Goal: Task Accomplishment & Management: Manage account settings

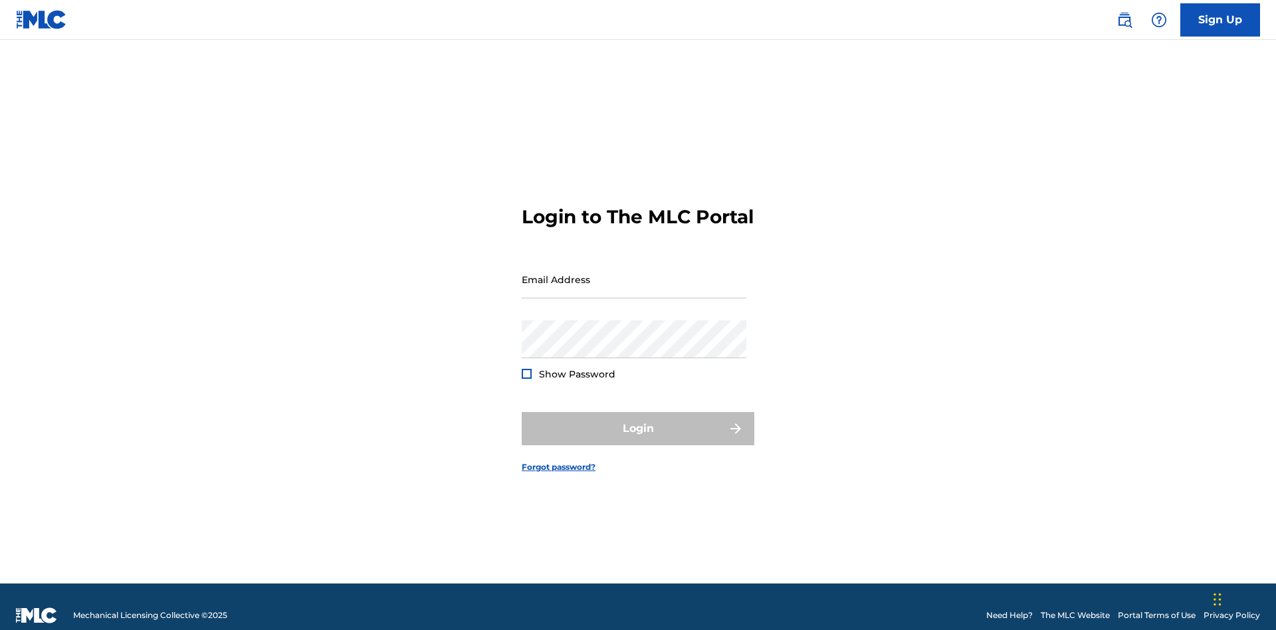
scroll to position [17, 0]
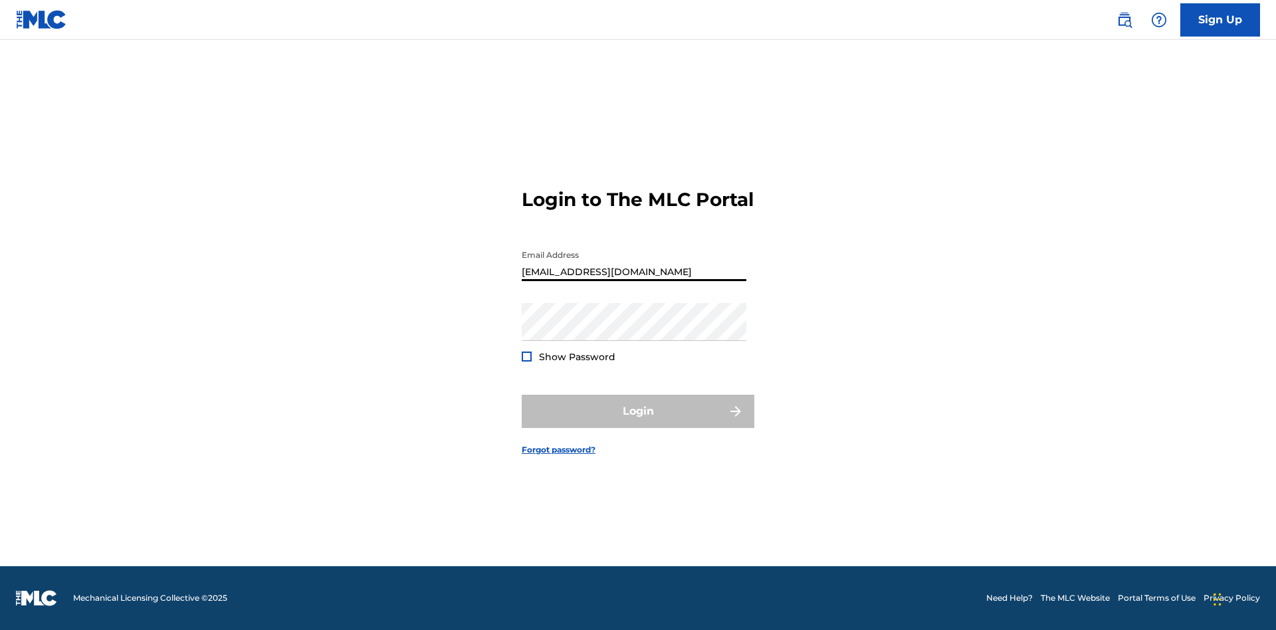
type input "[EMAIL_ADDRESS][DOMAIN_NAME]"
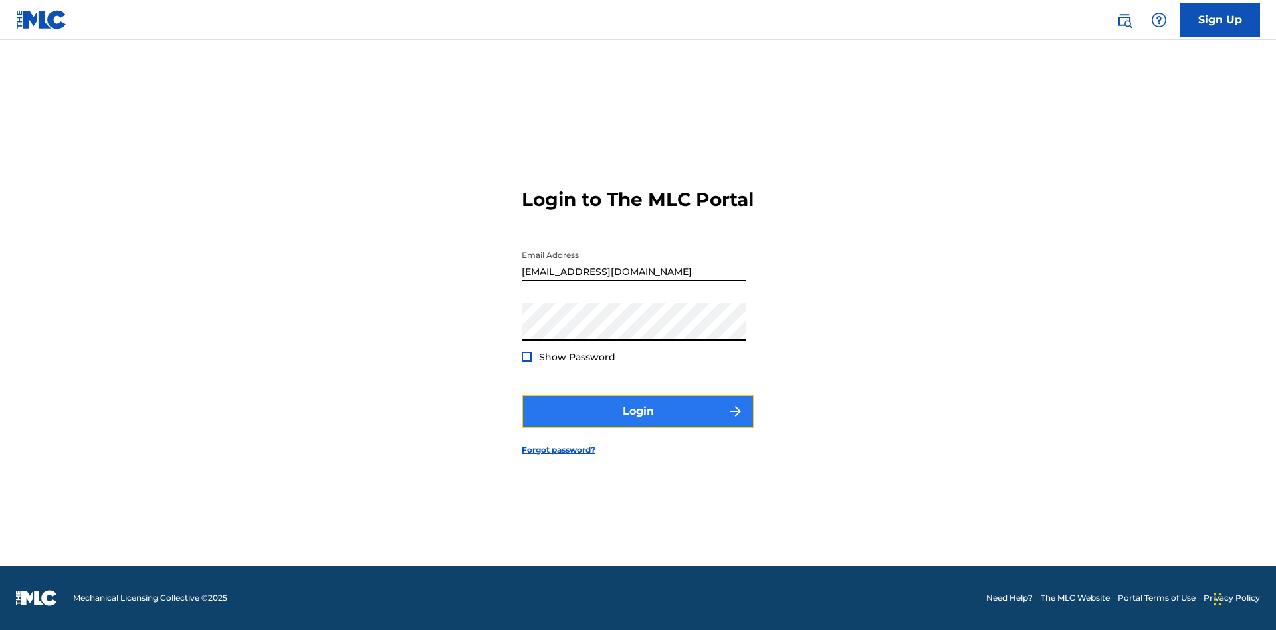
click at [638, 423] on button "Login" at bounding box center [638, 411] width 233 height 33
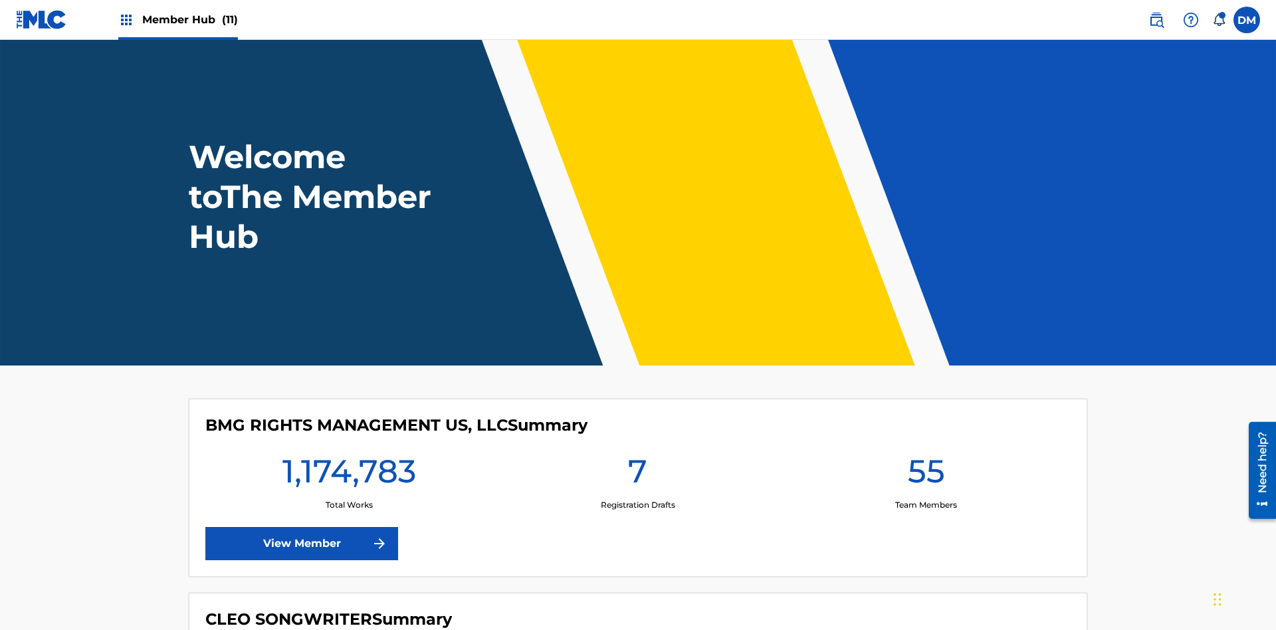
click at [189, 19] on span "Member Hub (11)" at bounding box center [190, 19] width 96 height 15
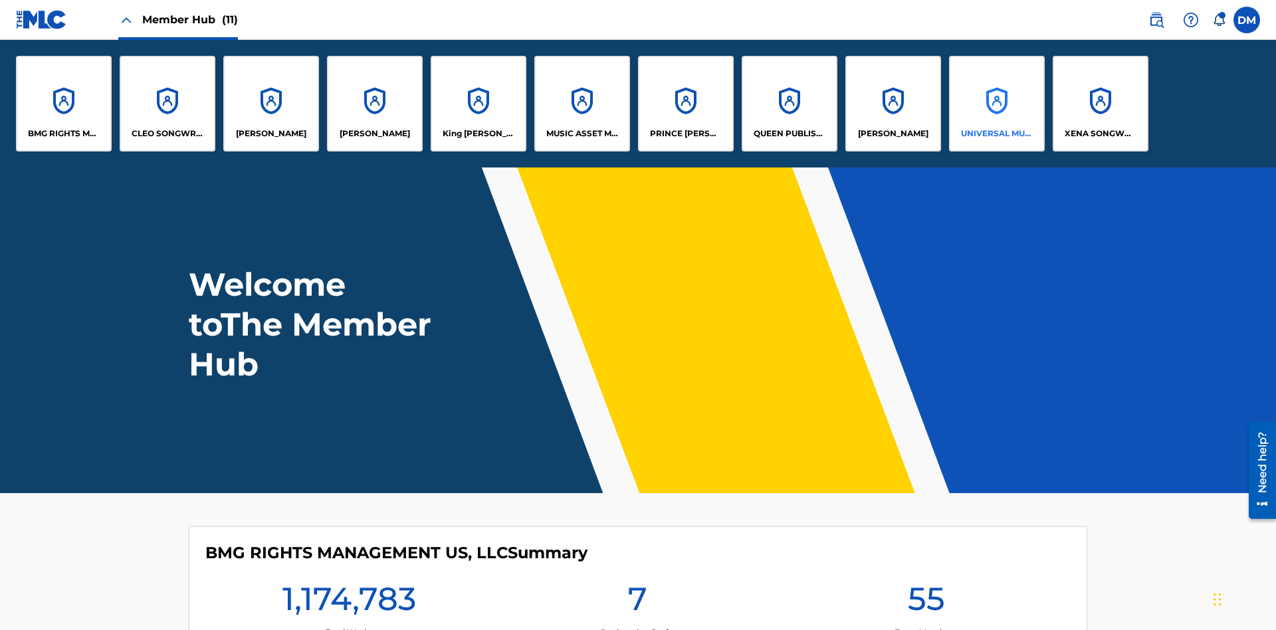
click at [996, 134] on p "UNIVERSAL MUSIC PUB GROUP" at bounding box center [997, 134] width 72 height 12
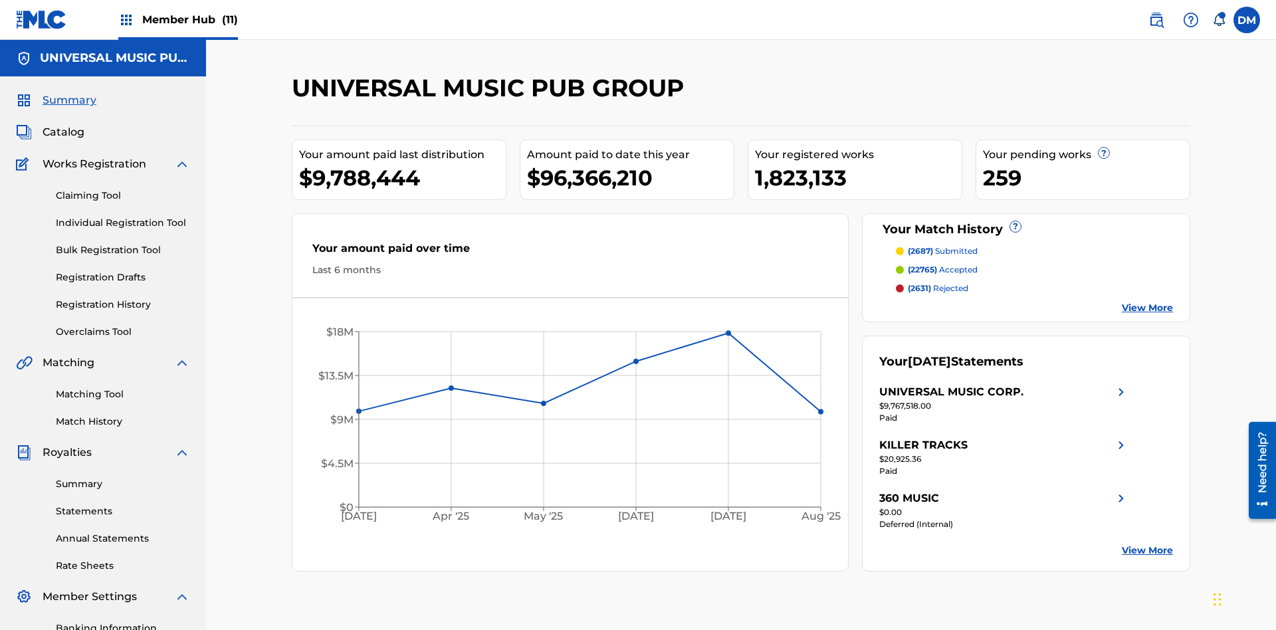
scroll to position [194, 0]
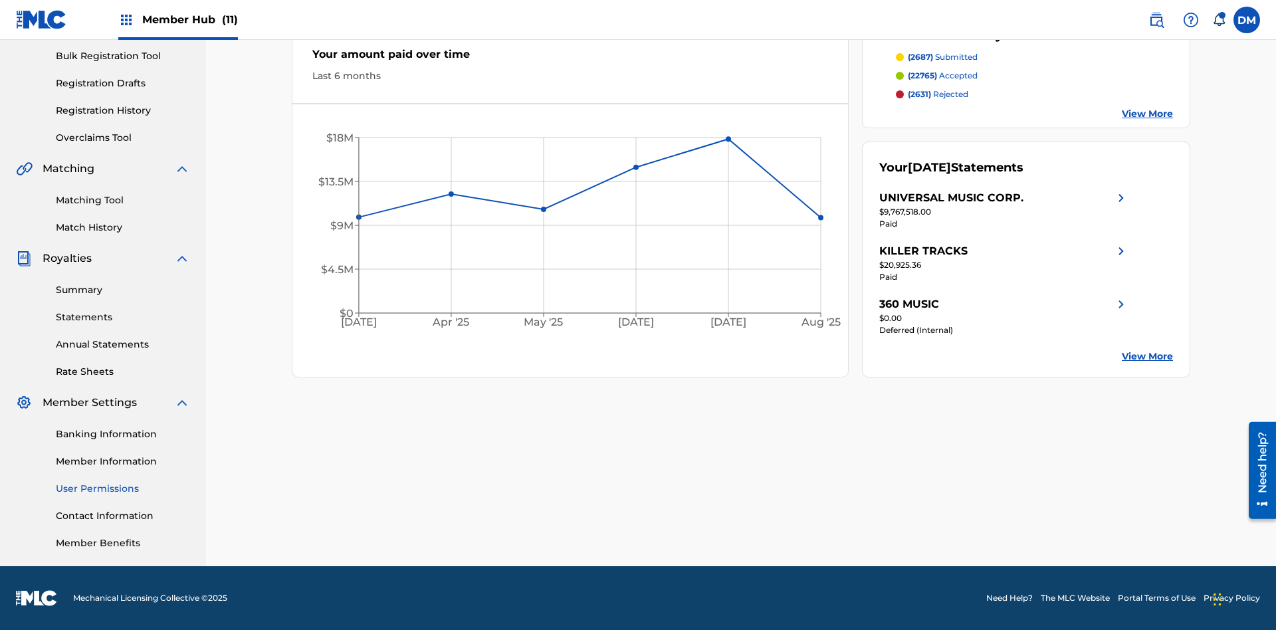
click at [123, 488] on link "User Permissions" at bounding box center [123, 489] width 134 height 14
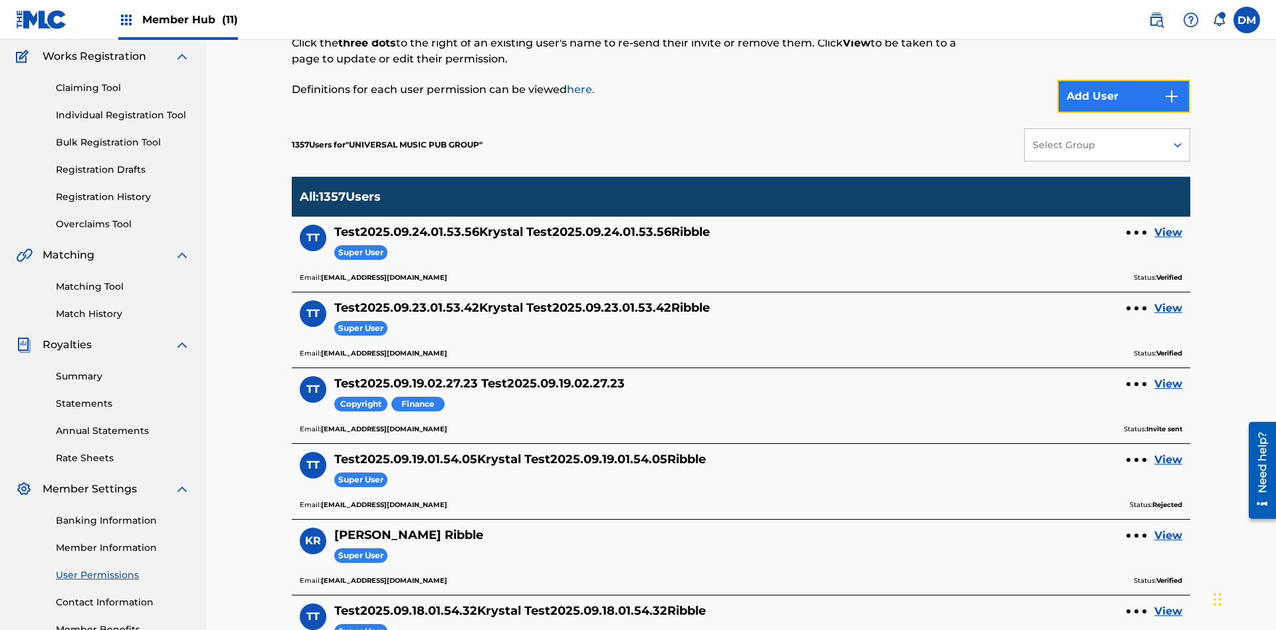
click at [1124, 96] on button "Add User" at bounding box center [1123, 96] width 133 height 33
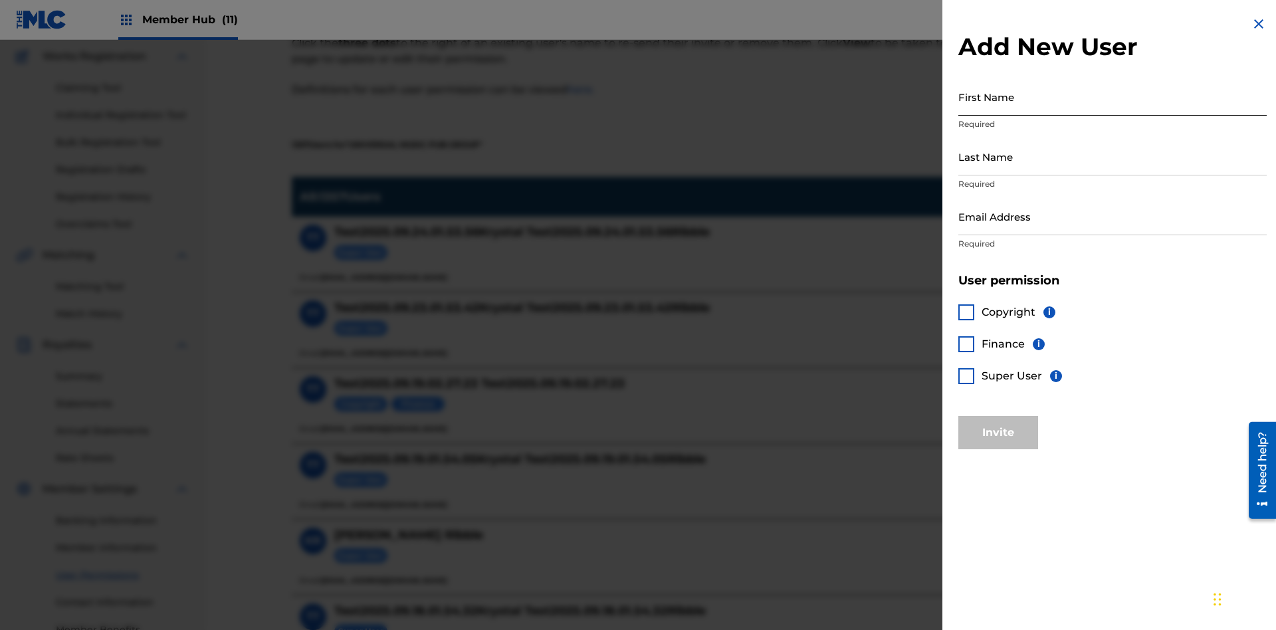
click at [1113, 96] on input "First Name" at bounding box center [1112, 97] width 308 height 38
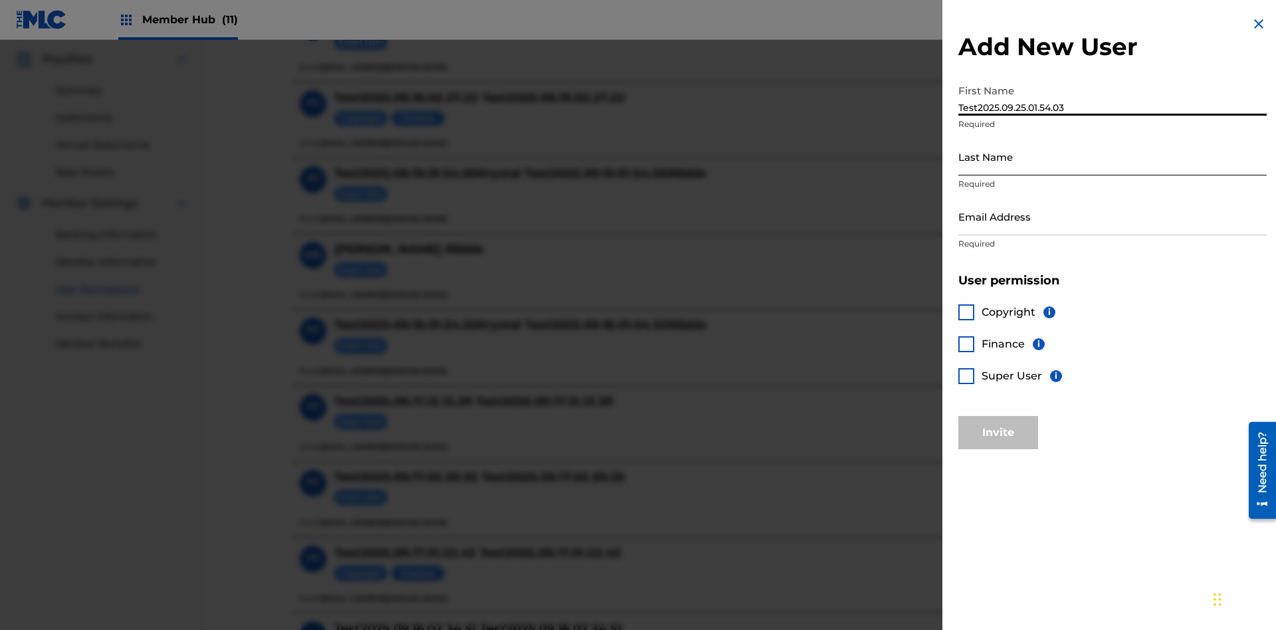
type input "Test2025.09.25.01.54.03"
click at [1113, 156] on input "Last Name" at bounding box center [1112, 157] width 308 height 38
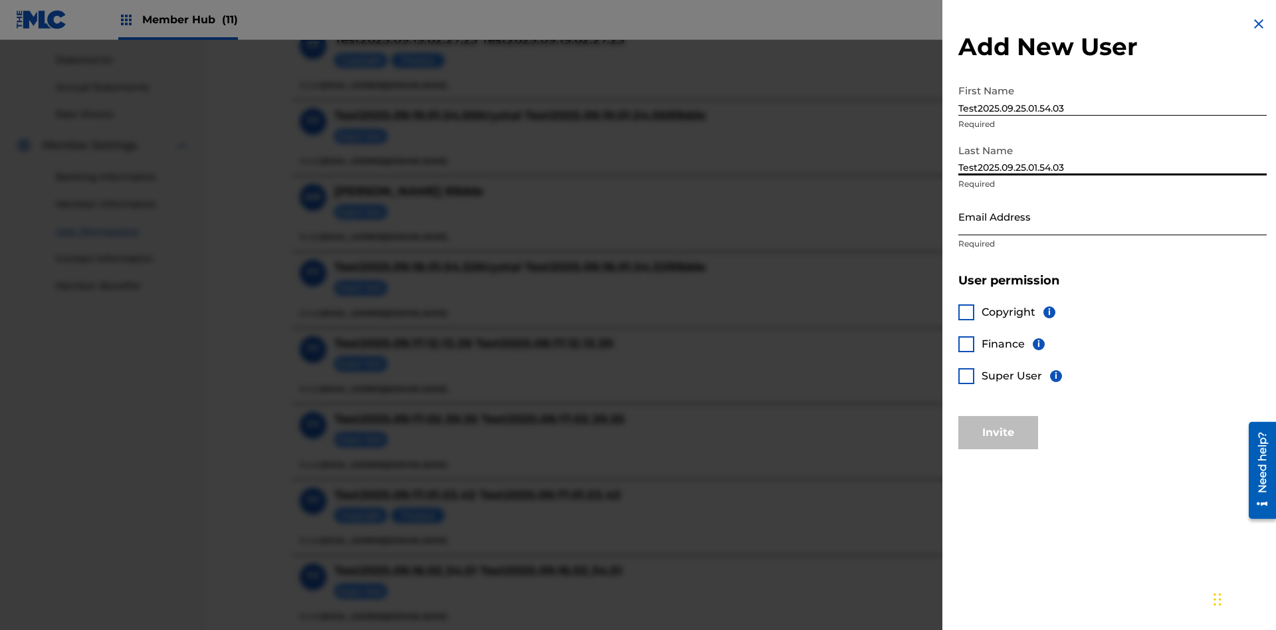
type input "Test2025.09.25.01.54.03"
click at [1113, 216] on input "Email Address" at bounding box center [1112, 216] width 308 height 38
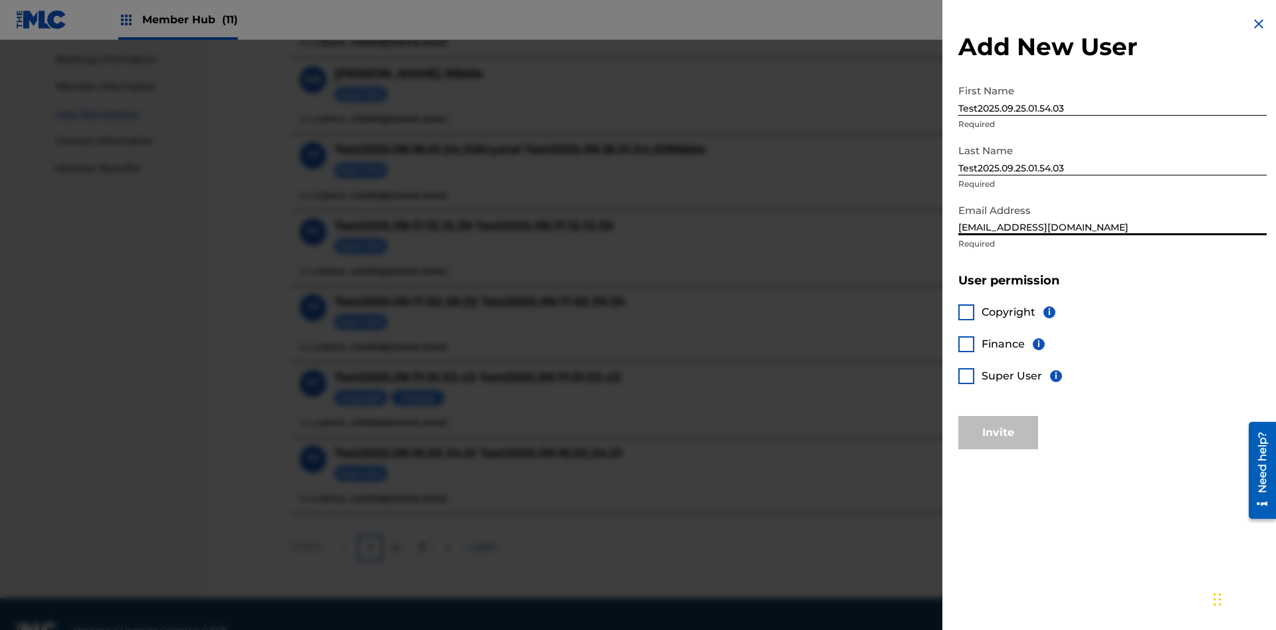
type input "c7effe88-57d5-4dd5-a2e2-be09608ef781@mailslurp.biz"
click at [966, 375] on div at bounding box center [966, 376] width 16 height 16
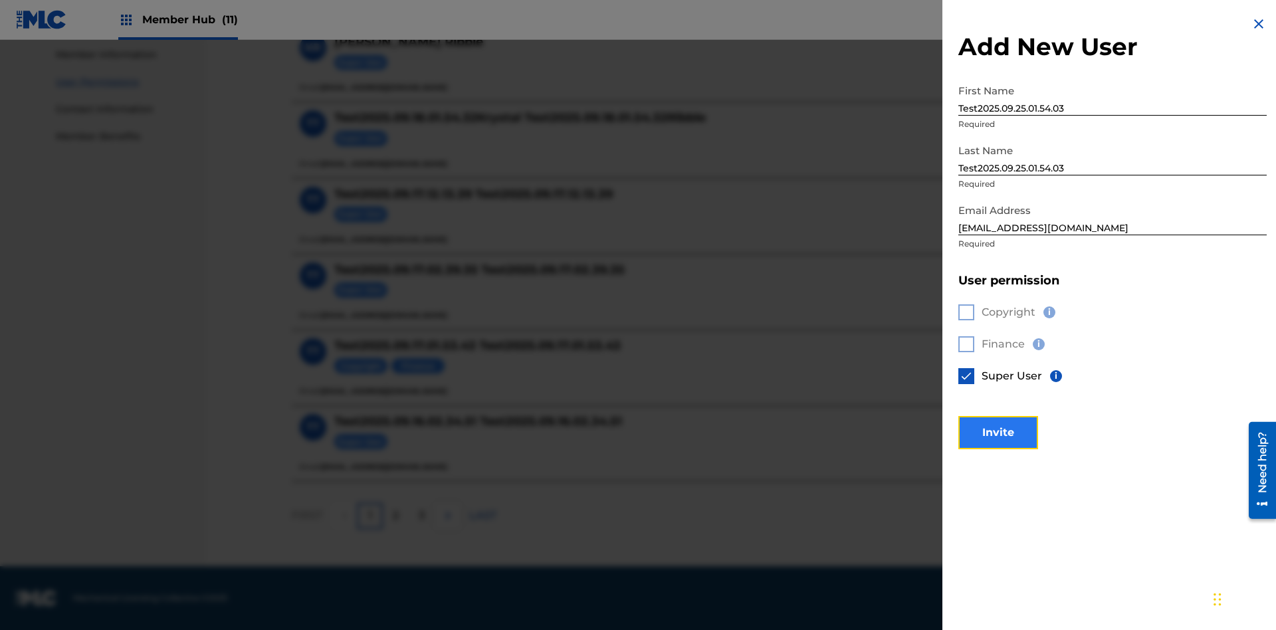
click at [998, 432] on button "Invite" at bounding box center [998, 432] width 80 height 33
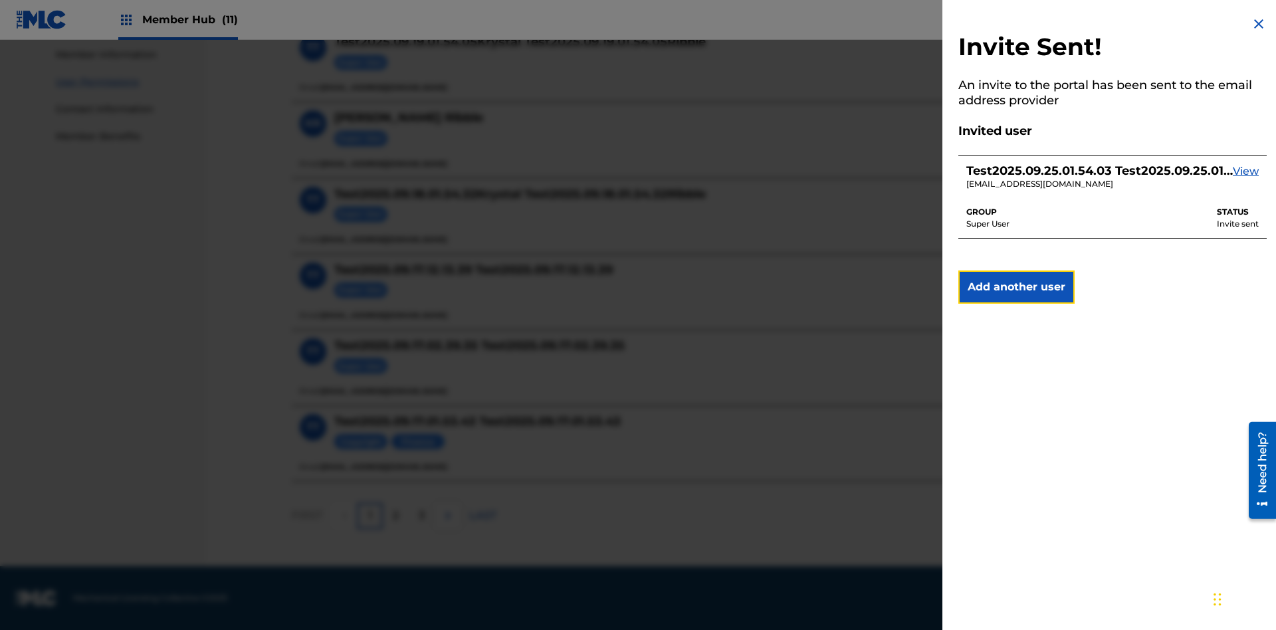
click at [1259, 24] on img at bounding box center [1259, 24] width 16 height 16
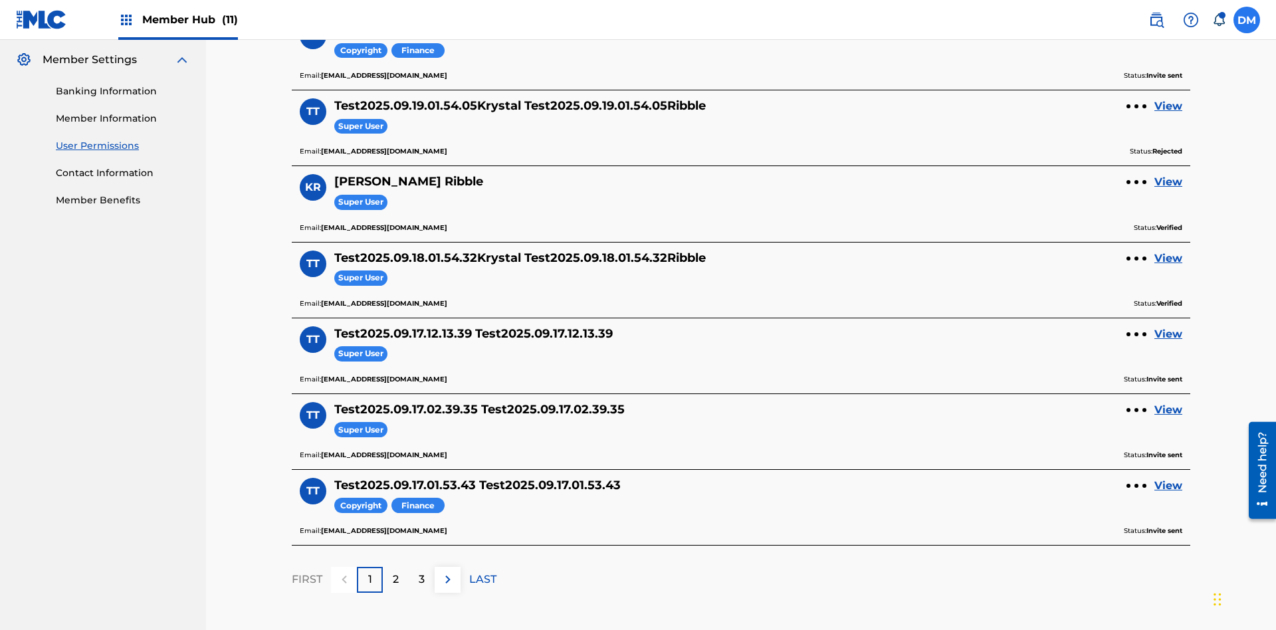
click at [1247, 19] on label at bounding box center [1246, 20] width 27 height 27
click at [1247, 20] on input "DM Duke McTesterson duke.mctesterson@gmail.com Notification Preferences Profile…" at bounding box center [1247, 20] width 0 height 0
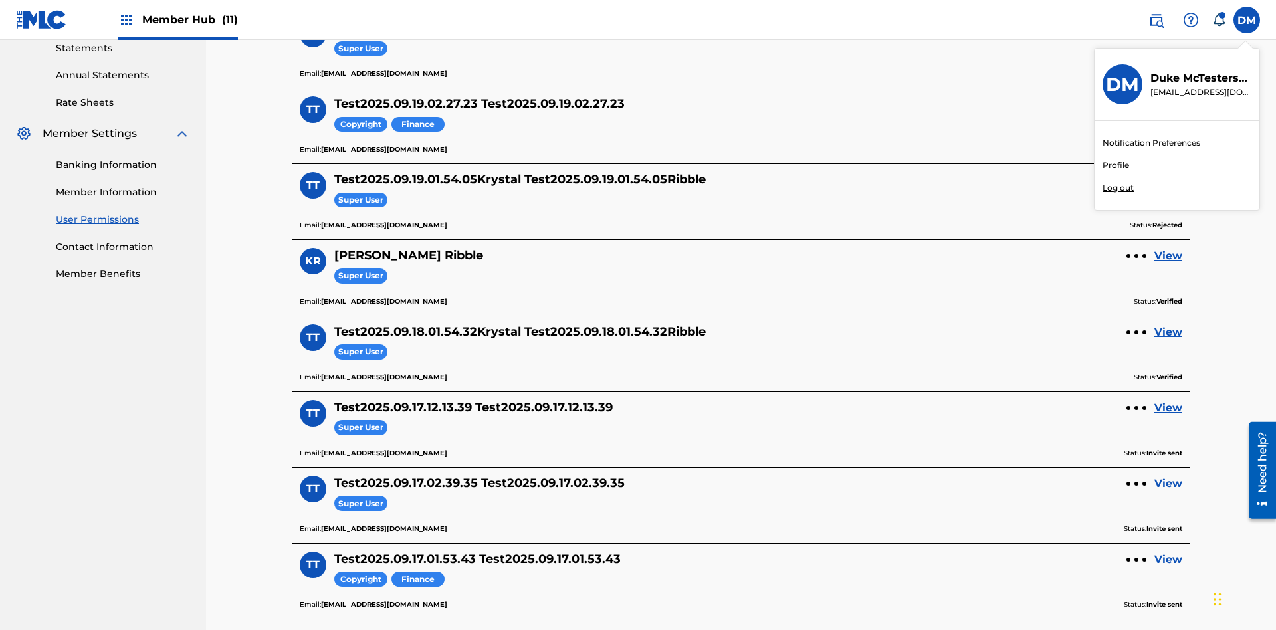
click at [1118, 188] on p "Log out" at bounding box center [1118, 188] width 31 height 12
click at [1247, 20] on input "DM Duke McTesterson duke.mctesterson@gmail.com Notification Preferences Profile…" at bounding box center [1247, 20] width 0 height 0
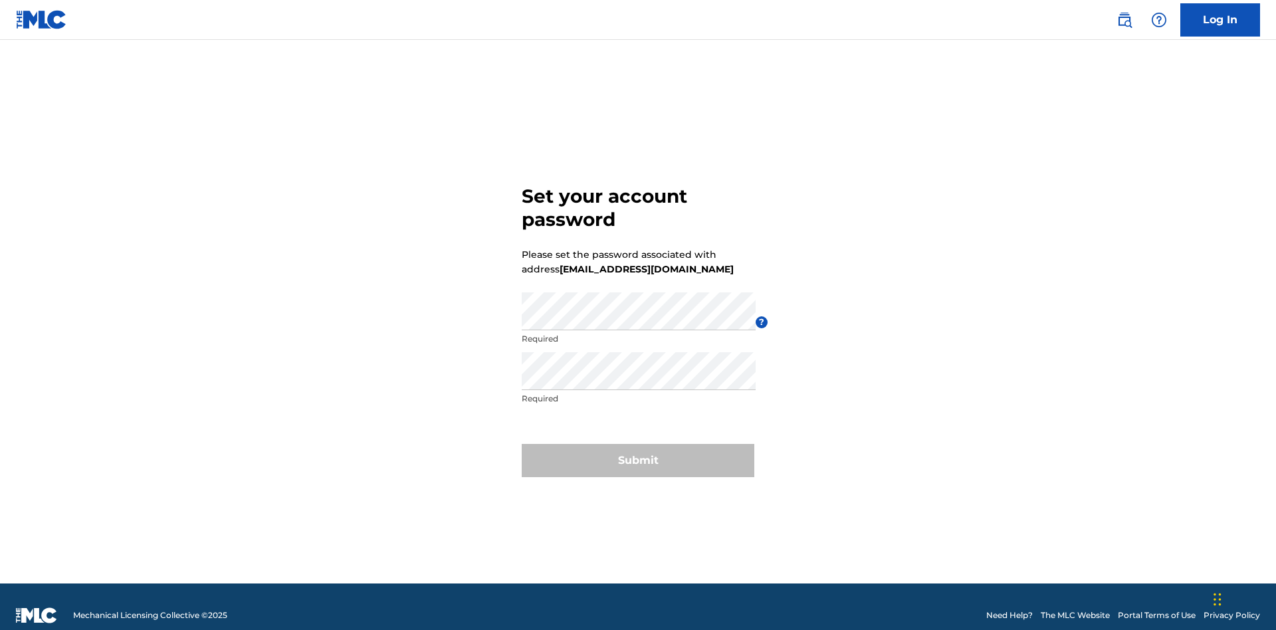
scroll to position [17, 0]
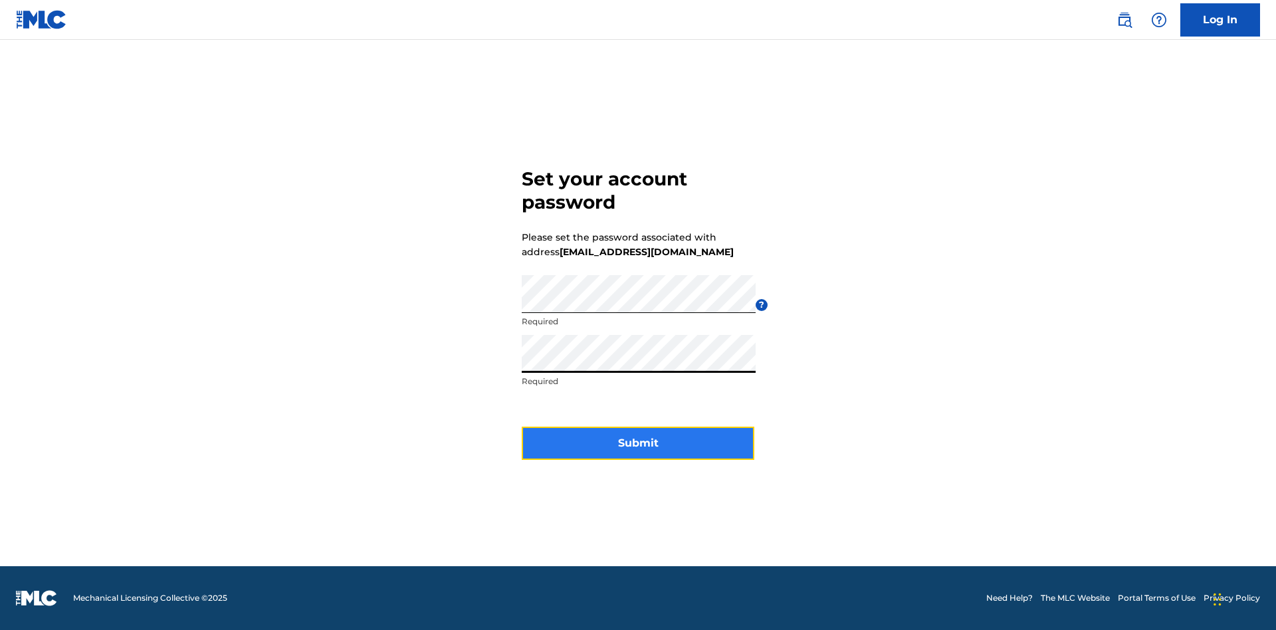
click at [638, 451] on button "Submit" at bounding box center [638, 443] width 233 height 33
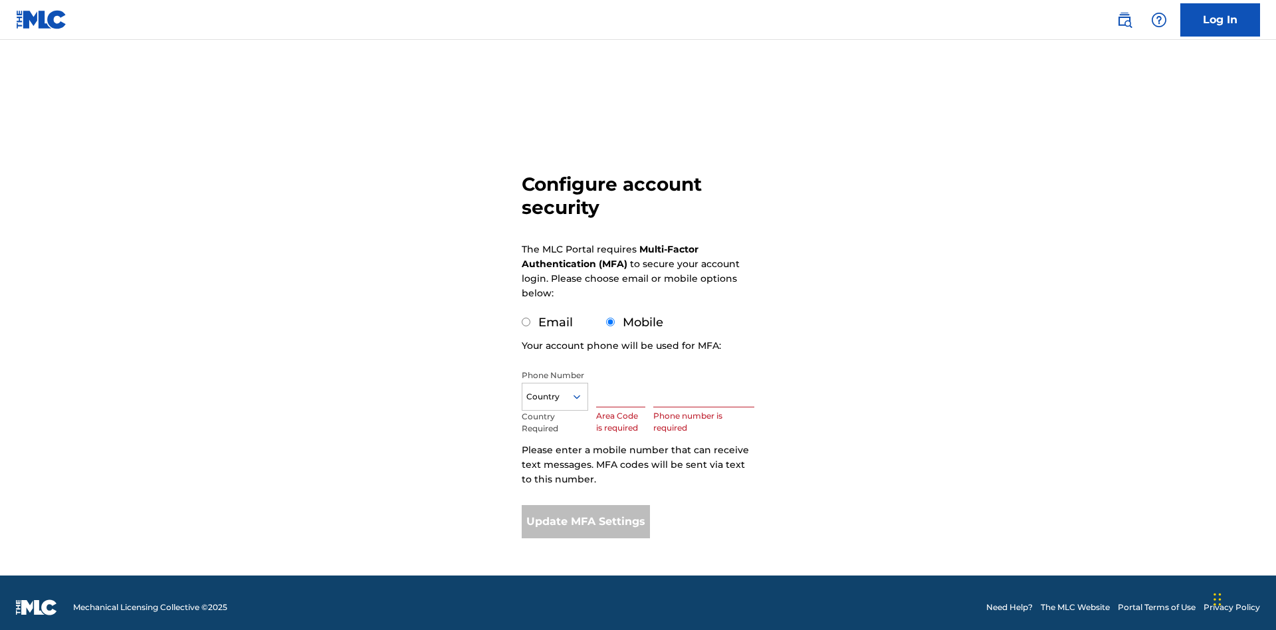
scroll to position [13, 0]
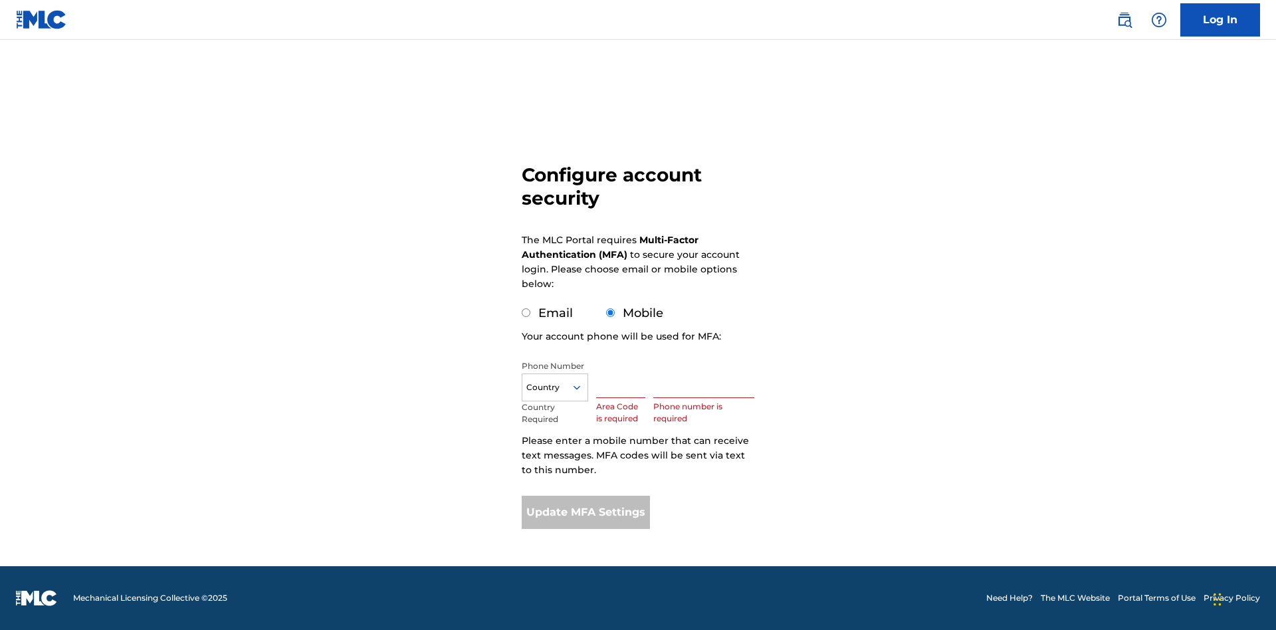
click at [611, 313] on input "Mobile" at bounding box center [610, 312] width 9 height 9
click at [582, 387] on icon at bounding box center [577, 387] width 12 height 12
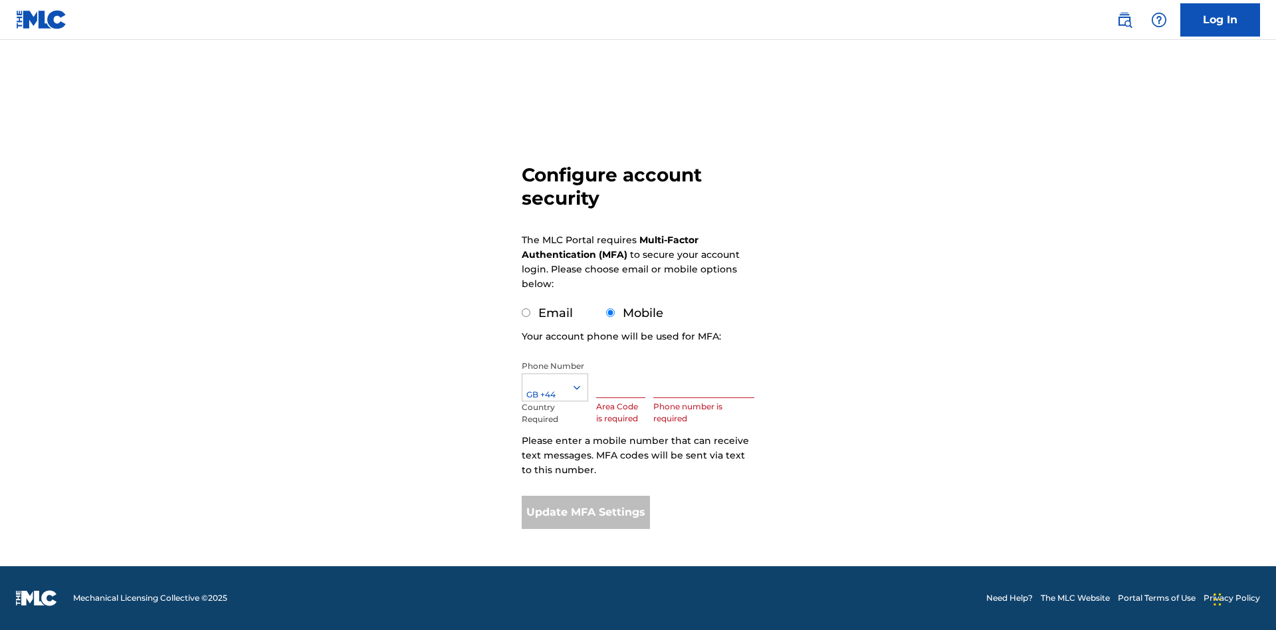
click at [623, 379] on input "text" at bounding box center [620, 379] width 49 height 38
click at [706, 379] on input "text" at bounding box center [703, 379] width 101 height 38
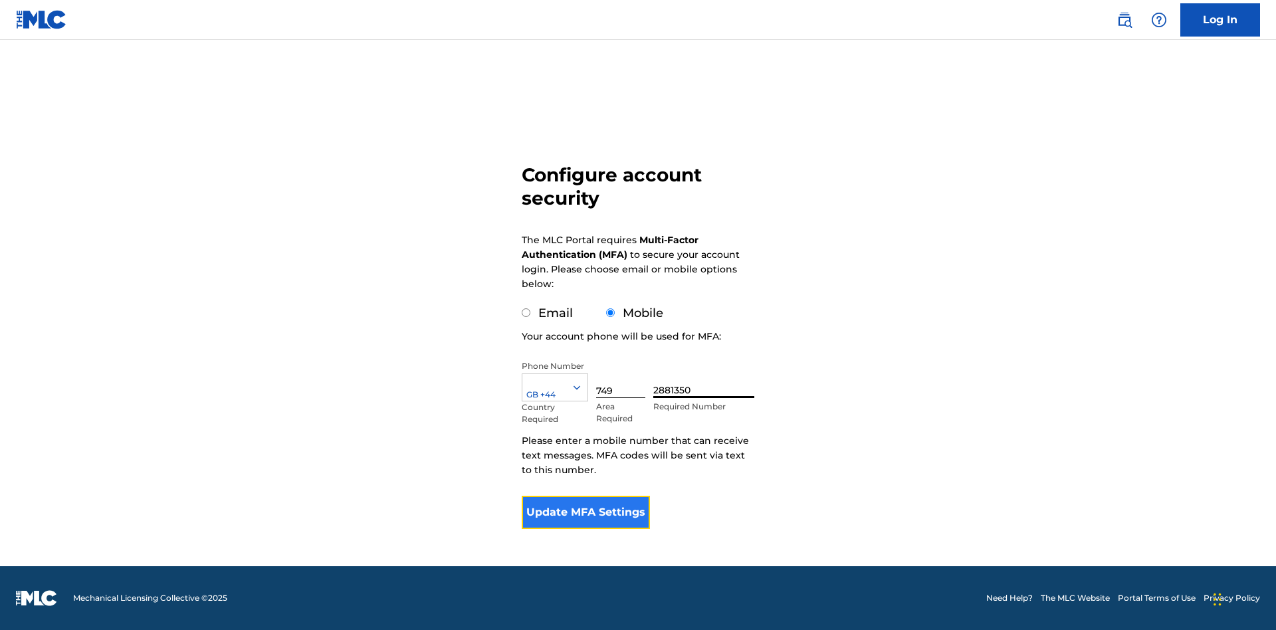
click at [586, 512] on button "Update MFA Settings" at bounding box center [586, 512] width 128 height 33
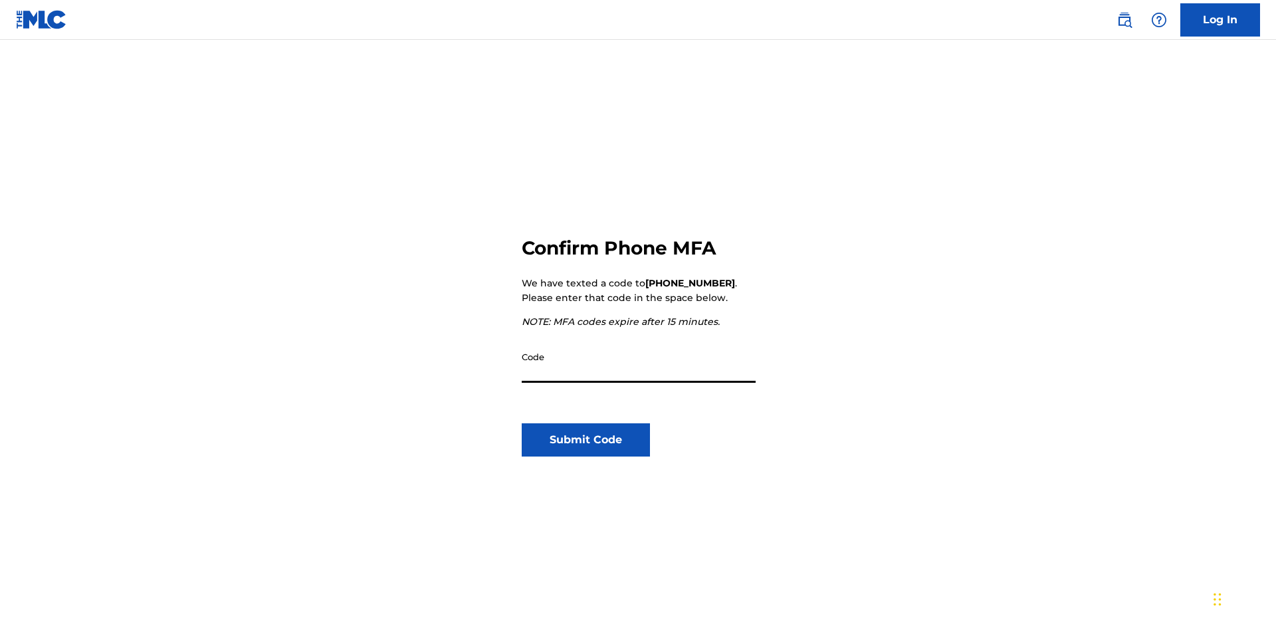
scroll to position [138, 0]
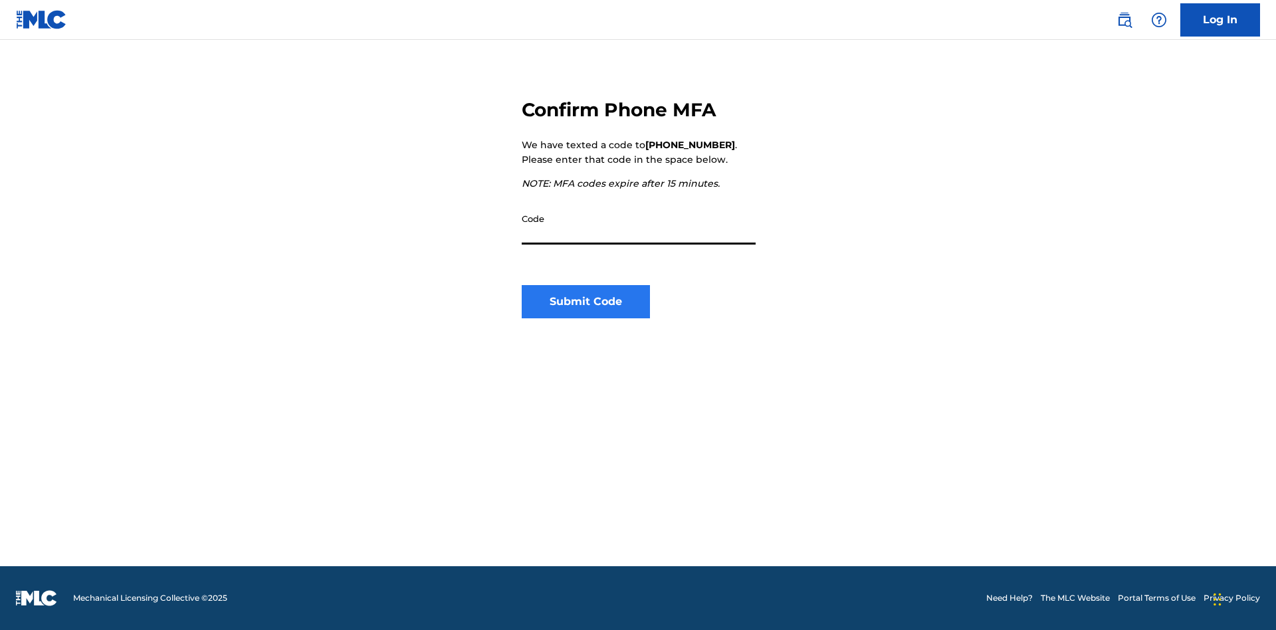
click at [639, 225] on input "Code" at bounding box center [639, 226] width 234 height 38
click at [586, 302] on button "Submit Code" at bounding box center [586, 301] width 128 height 33
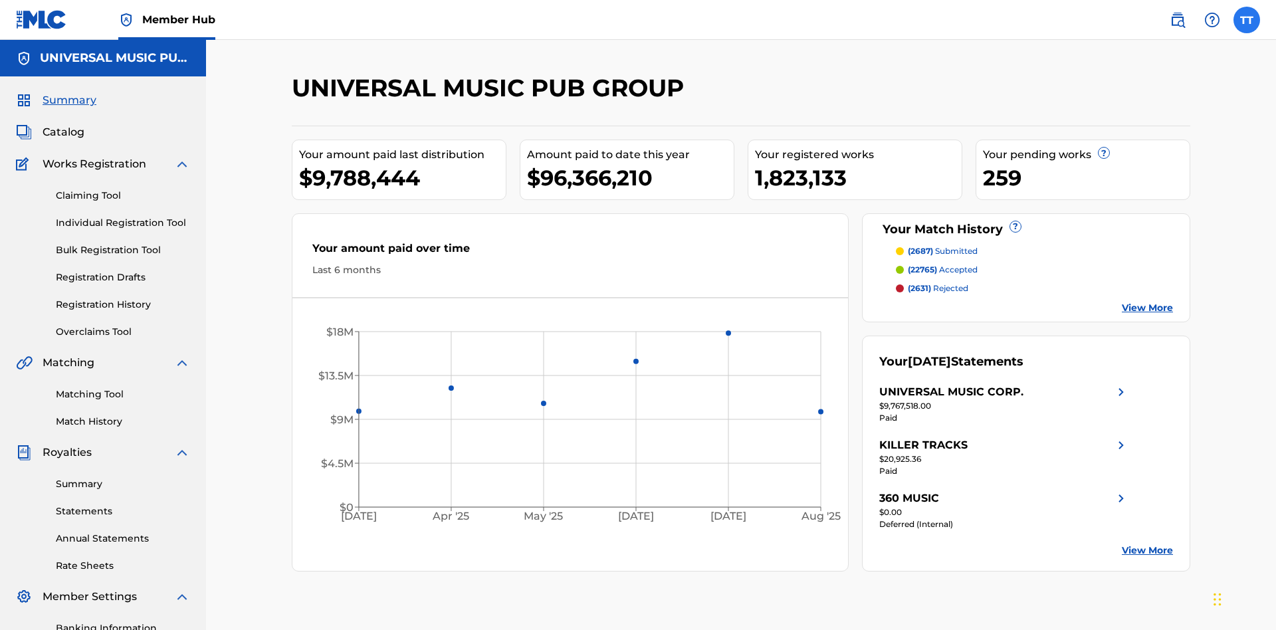
click at [1247, 19] on label at bounding box center [1246, 20] width 27 height 27
click at [1247, 20] on input "TT Test2025.09.25.01.54.03 Test2025.09.25.01.54.03 c7effe88-57d5-4dd5-a2e2-be09…" at bounding box center [1247, 20] width 0 height 0
click at [1115, 165] on link "Profile" at bounding box center [1116, 166] width 27 height 12
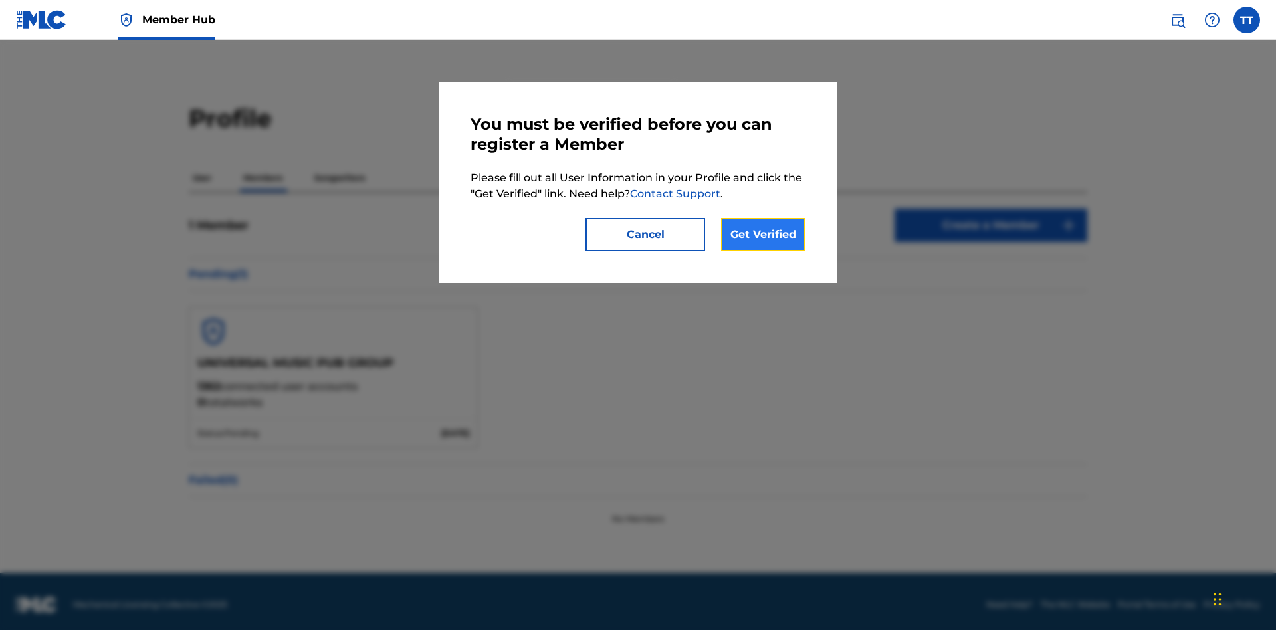
click at [763, 235] on link "Get Verified" at bounding box center [763, 234] width 84 height 33
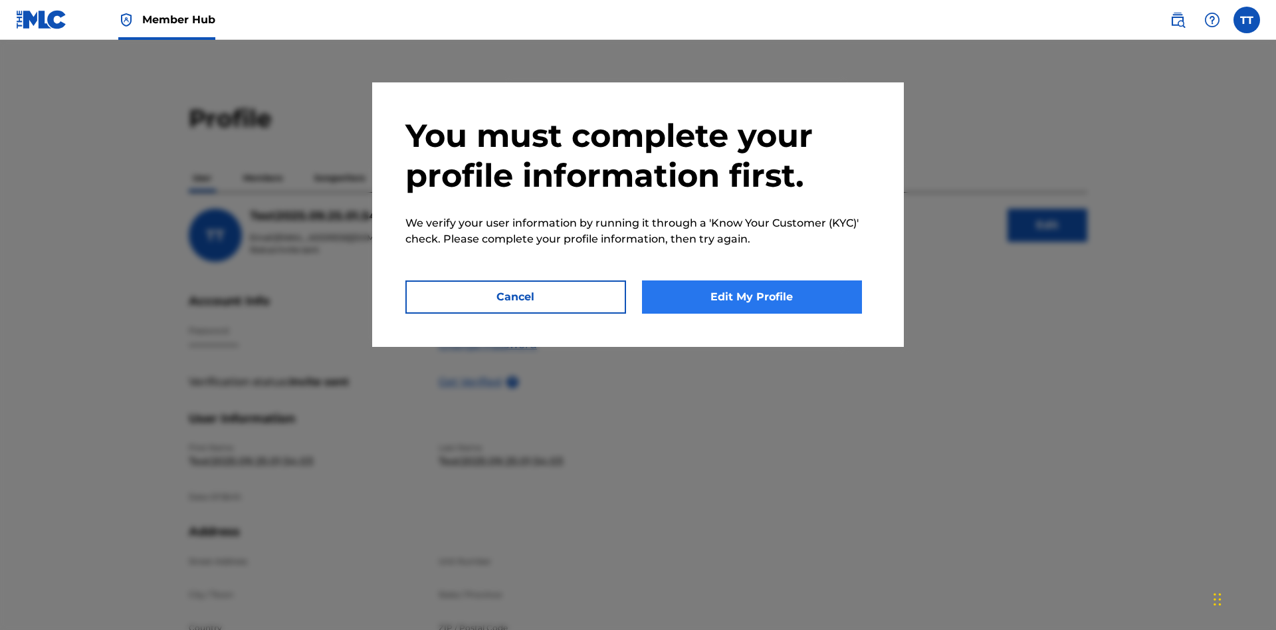
click at [752, 297] on button "Edit My Profile" at bounding box center [752, 296] width 221 height 33
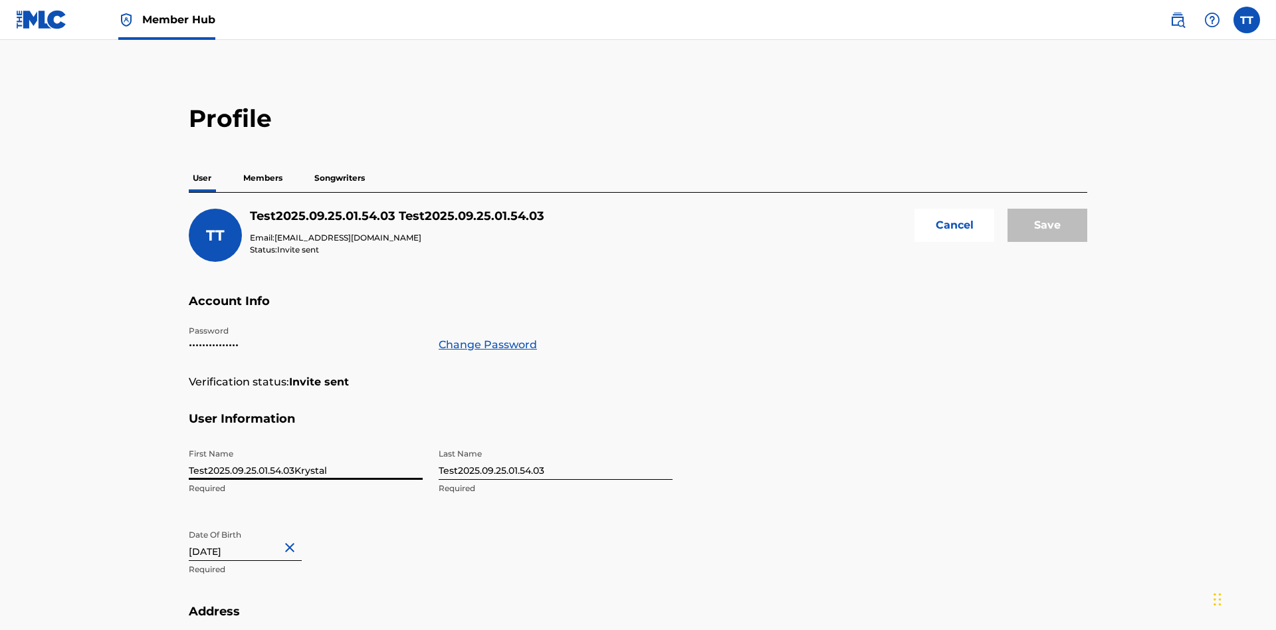
type input "Test2025.09.25.01.54.03Krystal"
click at [556, 442] on input "Test2025.09.25.01.54.03" at bounding box center [556, 461] width 234 height 38
type input "Test2025.09.25.01.54.03Ribble"
click at [256, 523] on input "September 25 2012" at bounding box center [245, 542] width 113 height 38
type input "January 8 1985"
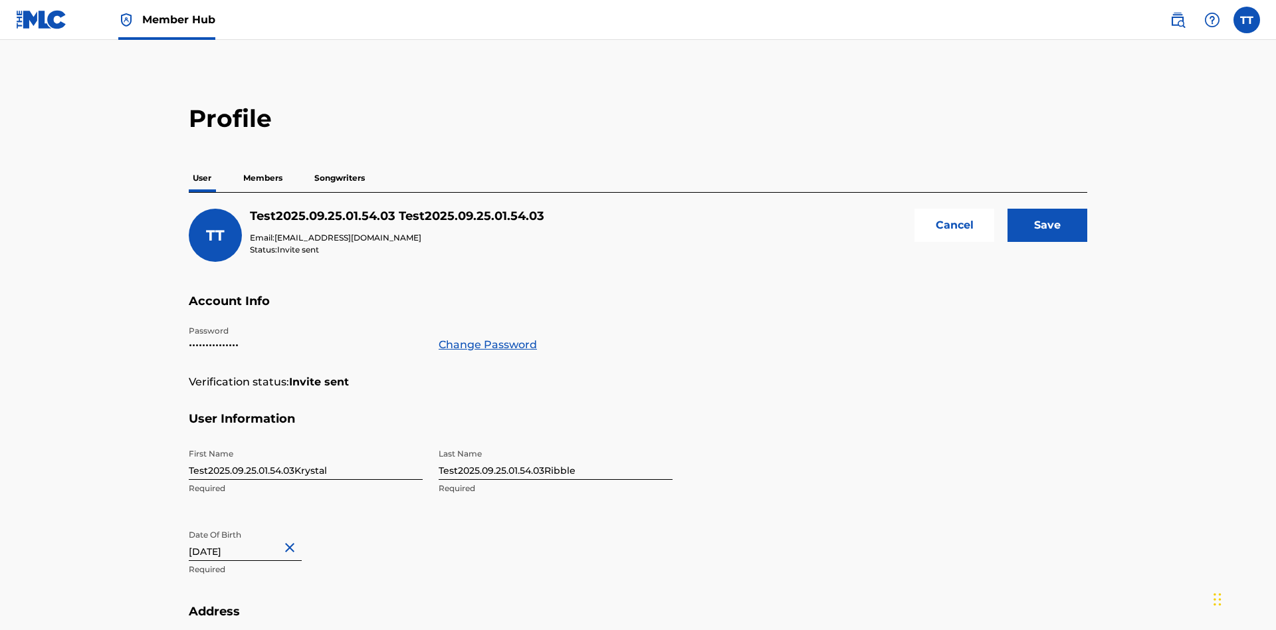
scroll to position [435, 0]
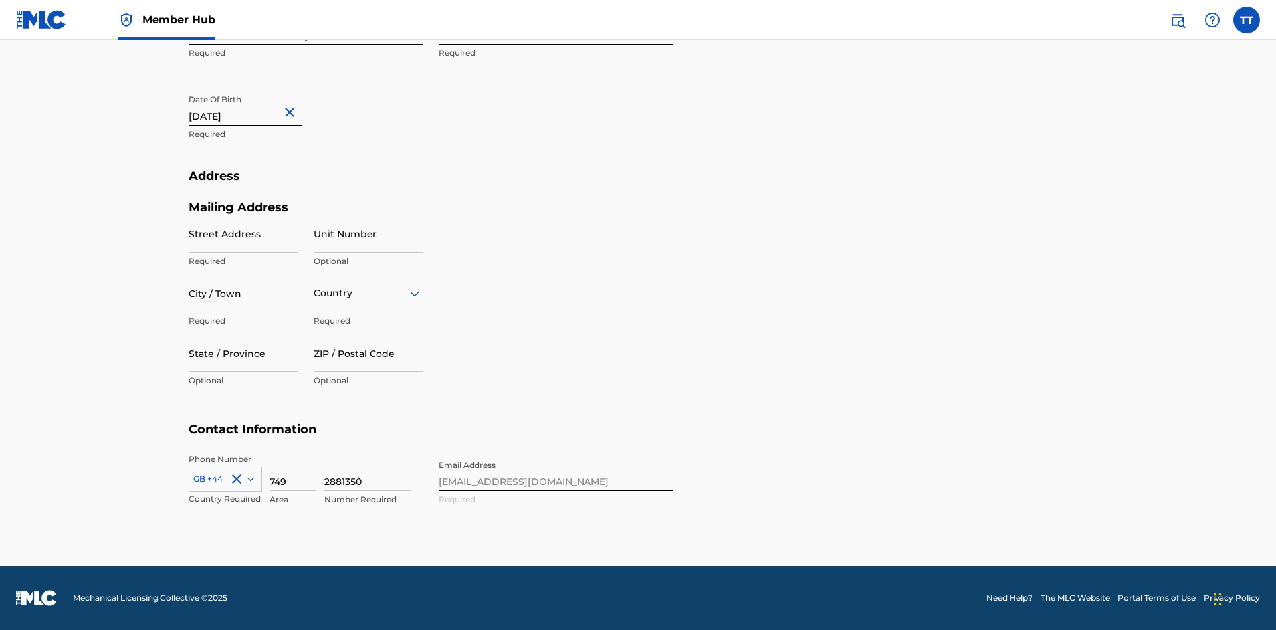
click at [243, 233] on input "Street Address" at bounding box center [243, 234] width 109 height 38
type input "9909 Elks Run Rd"
click at [243, 293] on input "City / Town" at bounding box center [243, 293] width 109 height 38
type input "Roseville"
click at [314, 293] on input "text" at bounding box center [315, 293] width 3 height 14
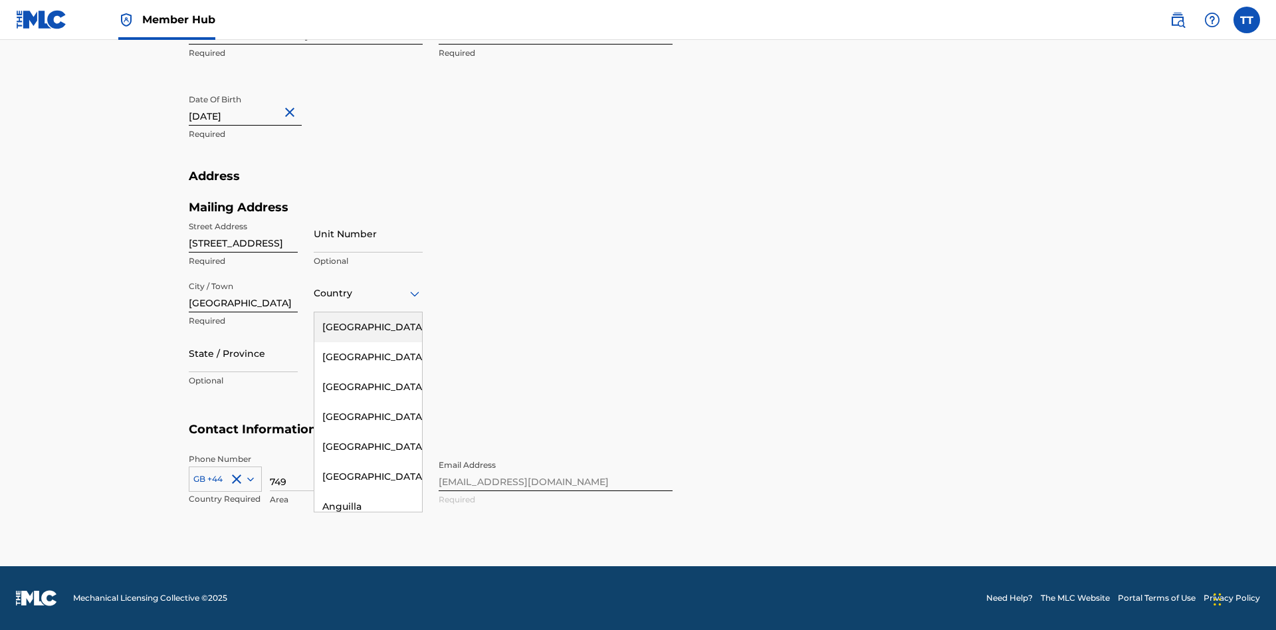
click at [368, 327] on div "United States" at bounding box center [368, 327] width 108 height 30
click at [243, 353] on div at bounding box center [243, 353] width 109 height 17
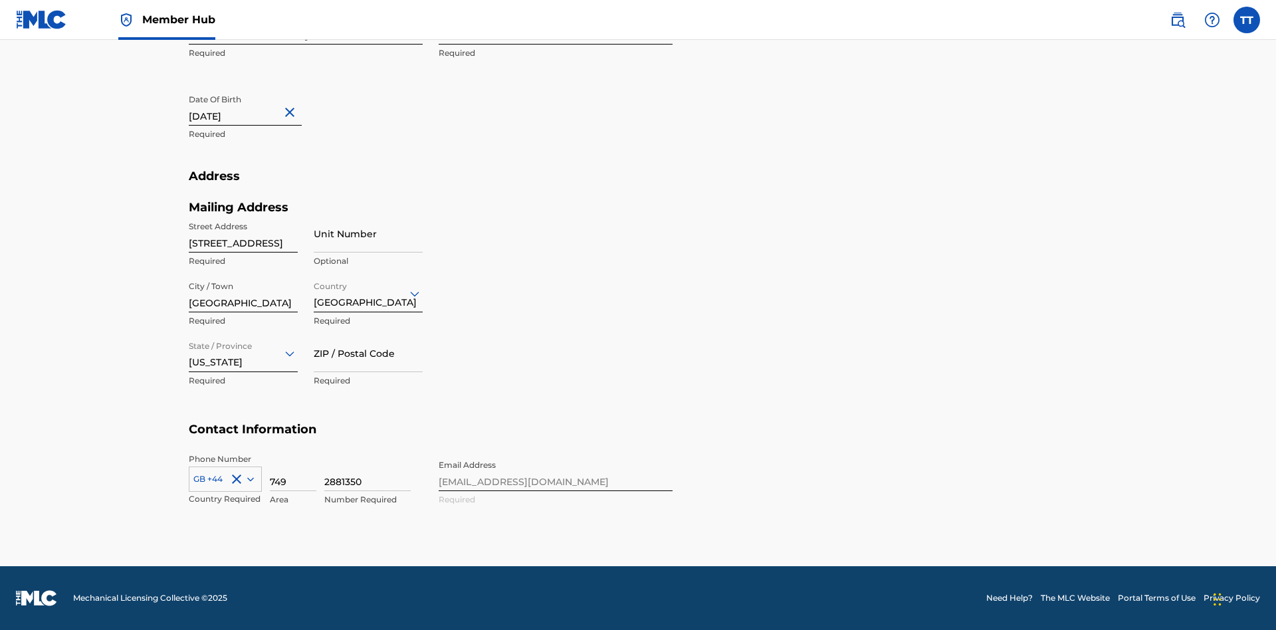
click at [368, 353] on input "ZIP / Postal Code" at bounding box center [368, 353] width 109 height 38
type input "43777"
click at [248, 479] on icon at bounding box center [250, 479] width 7 height 4
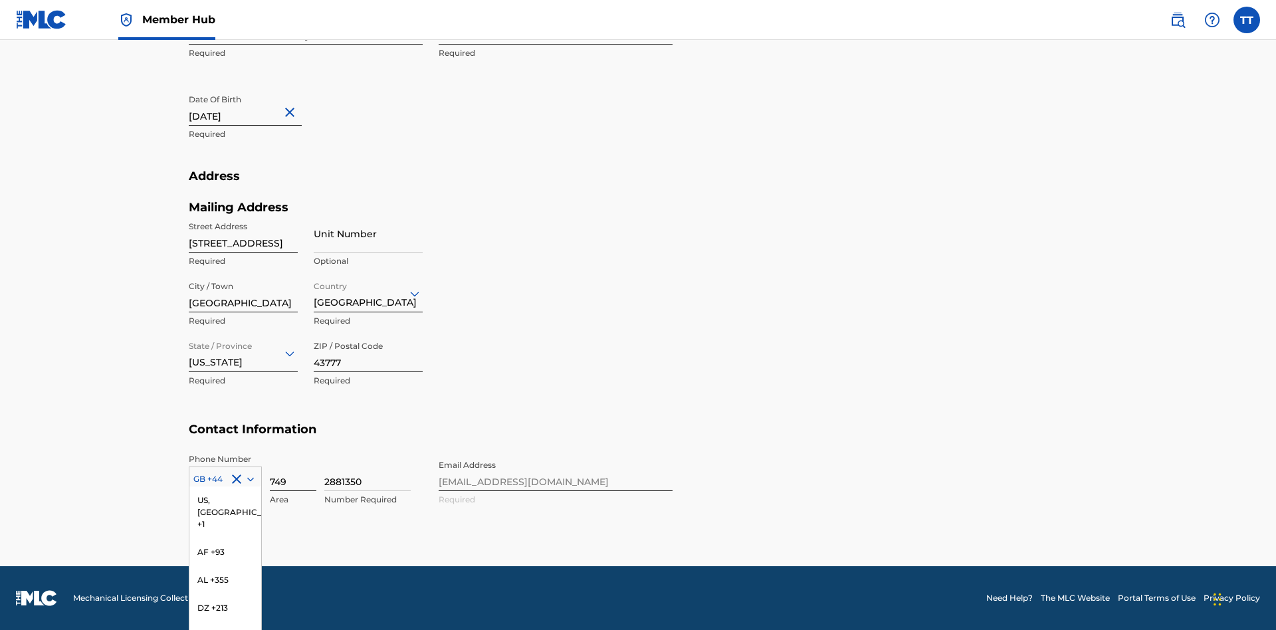
click at [225, 538] on div "US, CA +1" at bounding box center [225, 512] width 72 height 52
click at [293, 472] on input "749" at bounding box center [293, 472] width 47 height 38
type input "740"
